Goal: Information Seeking & Learning: Understand process/instructions

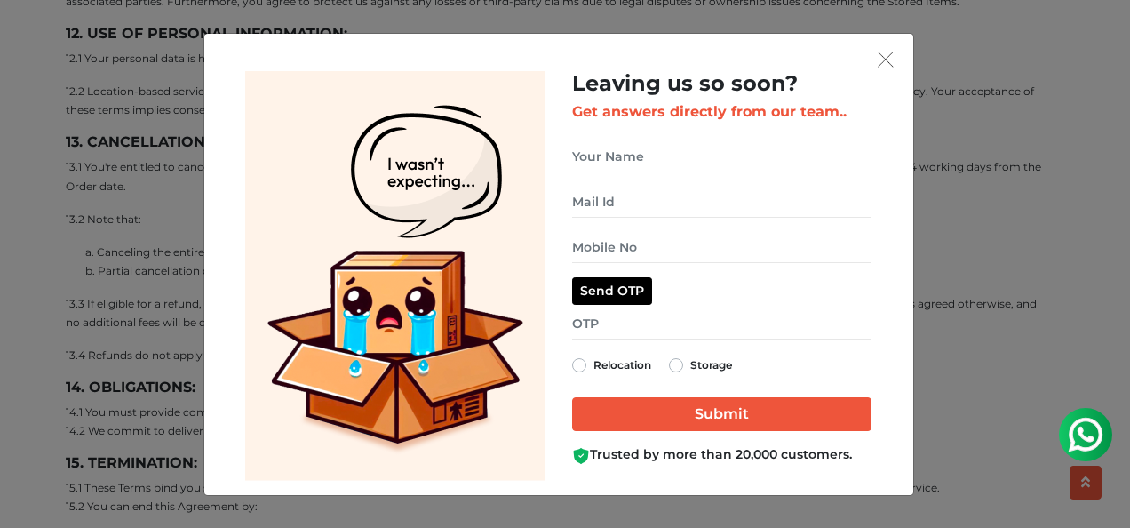
click at [881, 76] on div "Leaving us so soon? Get answers directly from our team.. Send OTP Relocation St…" at bounding box center [722, 275] width 326 height 409
click at [890, 62] on img "get free quote dialog" at bounding box center [886, 60] width 16 height 16
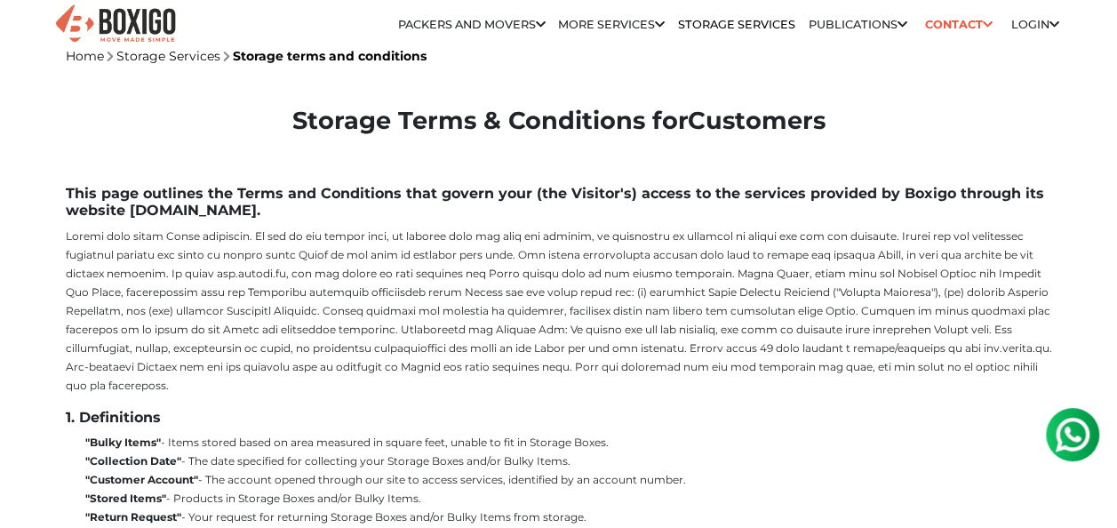
click at [163, 56] on link "Storage Services" at bounding box center [168, 56] width 104 height 16
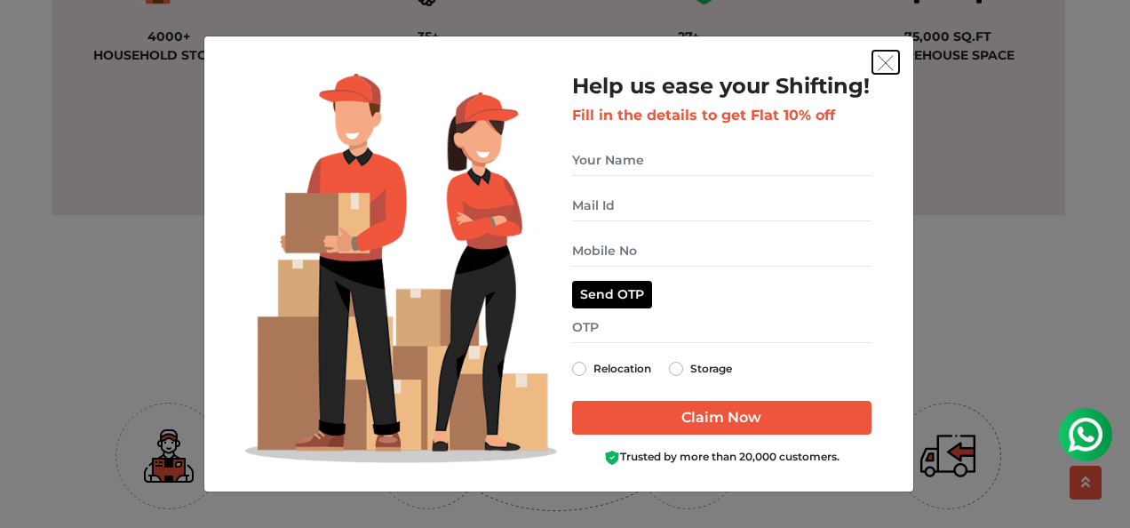
click at [894, 64] on button "get free quote dialog" at bounding box center [885, 62] width 27 height 23
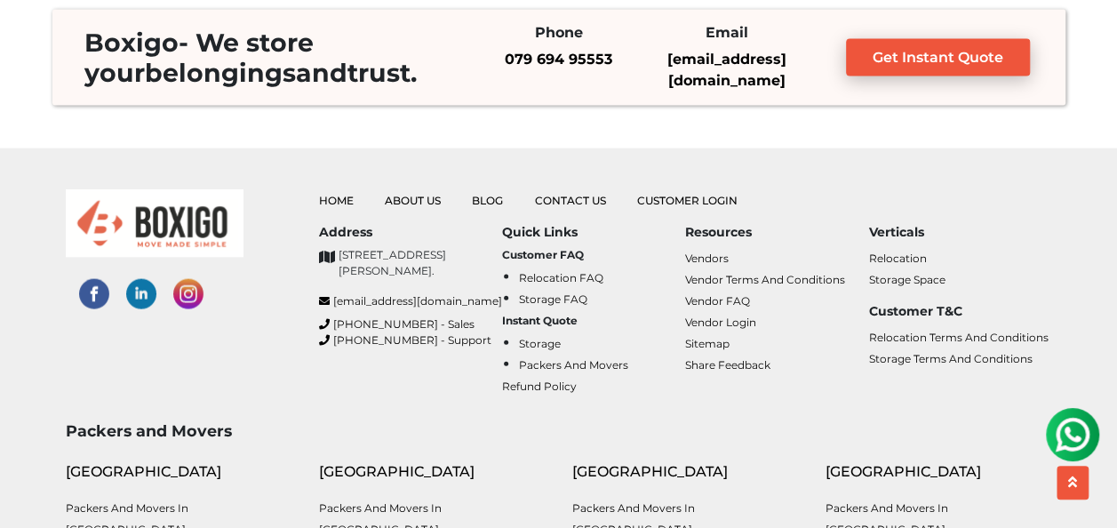
scroll to position [5516, 0]
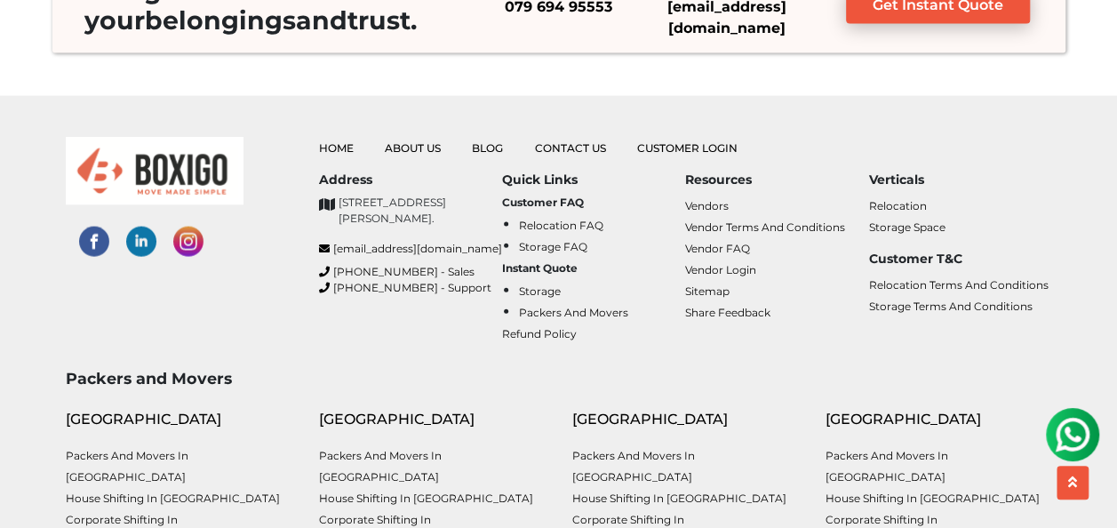
scroll to position [5212, 0]
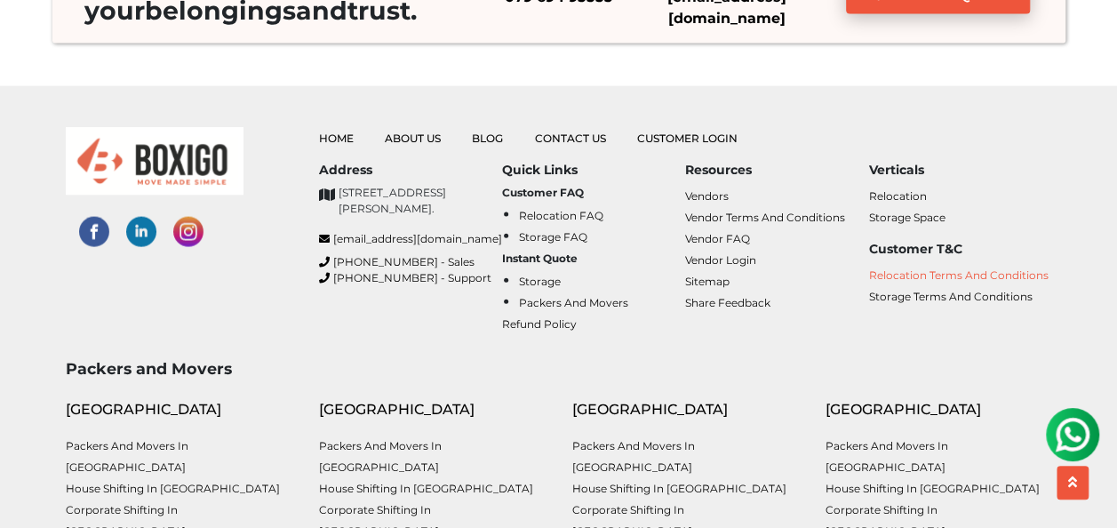
click at [949, 268] on link "Relocation Terms and Conditions" at bounding box center [957, 274] width 179 height 13
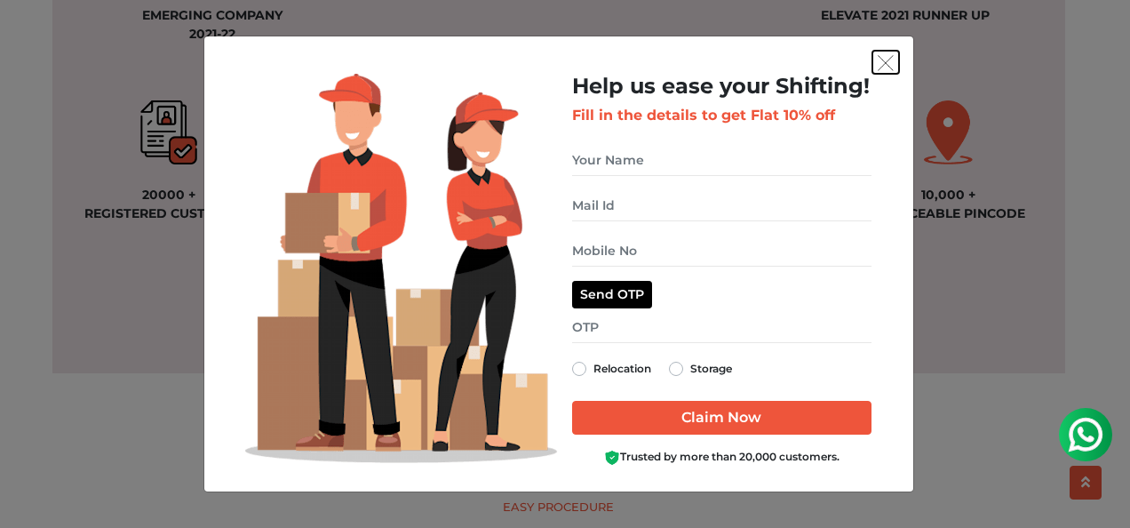
click at [880, 69] on img "get free quote dialog" at bounding box center [886, 63] width 16 height 16
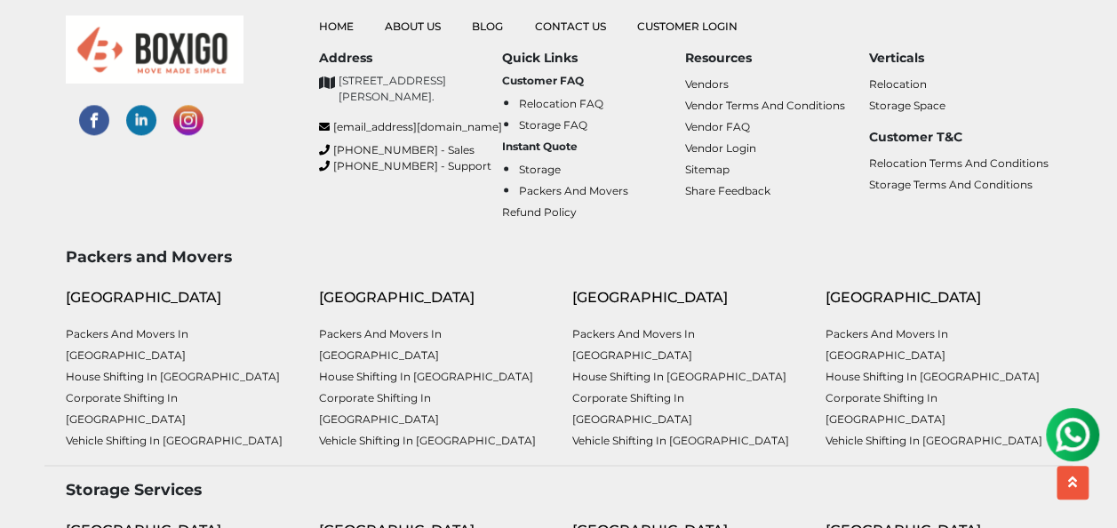
scroll to position [4465, 0]
click at [915, 192] on link "Storage Terms and Conditions" at bounding box center [949, 185] width 163 height 13
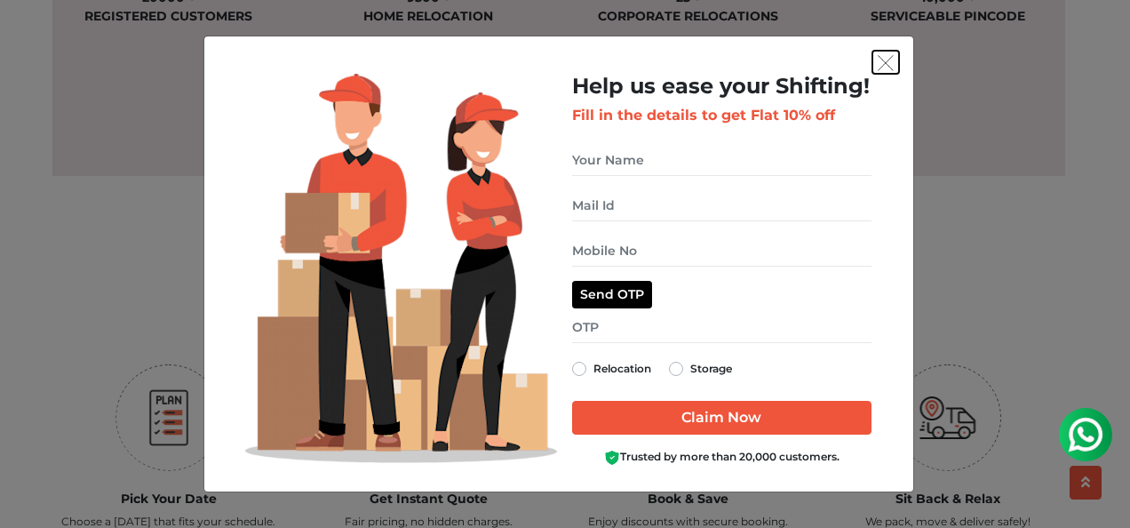
click at [890, 56] on img "get free quote dialog" at bounding box center [886, 63] width 16 height 16
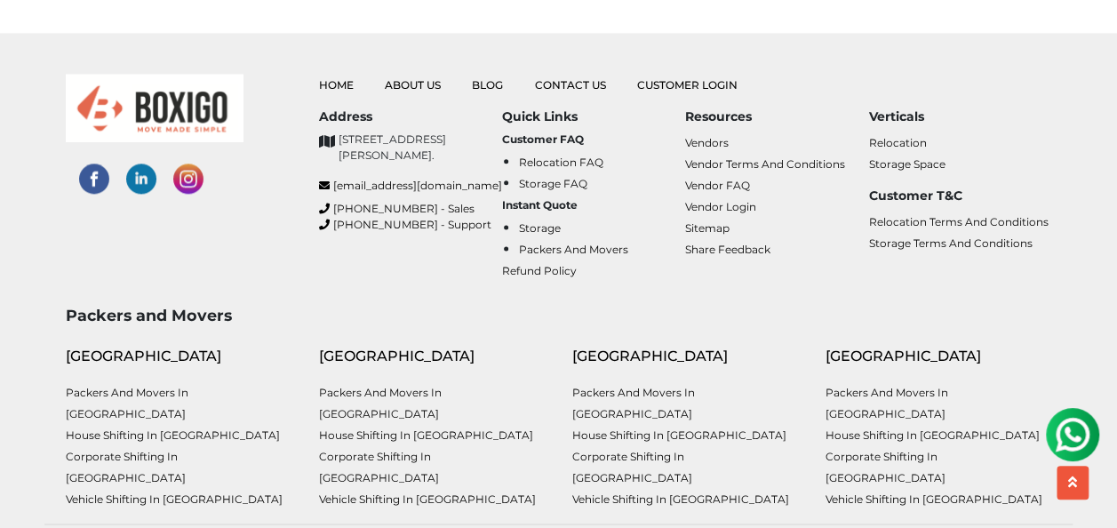
scroll to position [4407, 0]
click at [936, 229] on link "Relocation Terms and Conditions" at bounding box center [957, 222] width 179 height 13
